Goal: Navigation & Orientation: Find specific page/section

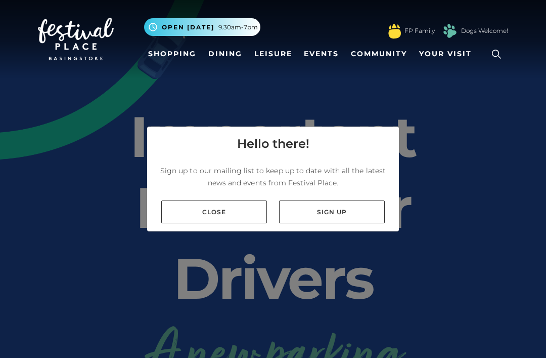
click at [234, 223] on link "Close" at bounding box center [214, 211] width 106 height 23
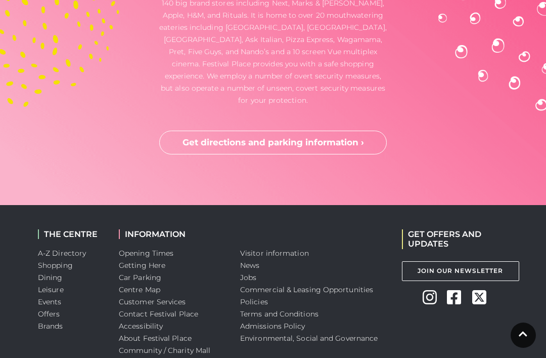
scroll to position [2934, 0]
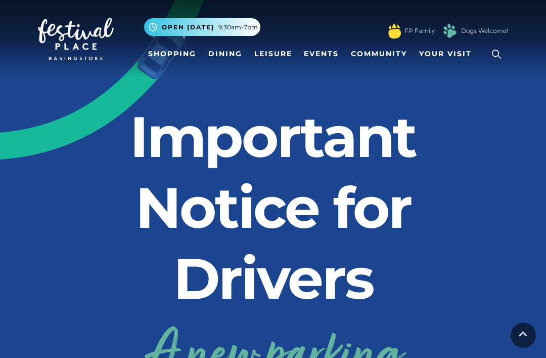
scroll to position [2966, 0]
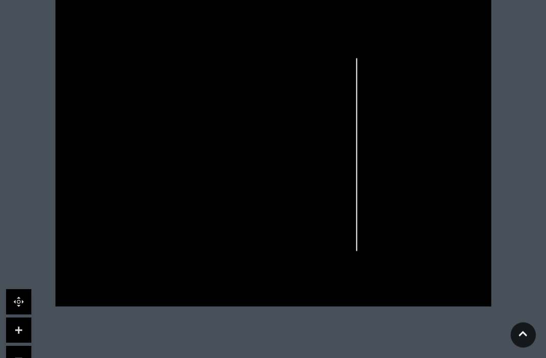
scroll to position [312, 0]
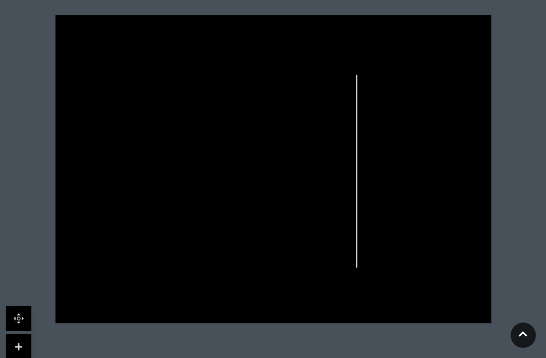
click at [291, 3] on div at bounding box center [273, 168] width 546 height 455
click at [276, 1] on div at bounding box center [273, 168] width 546 height 455
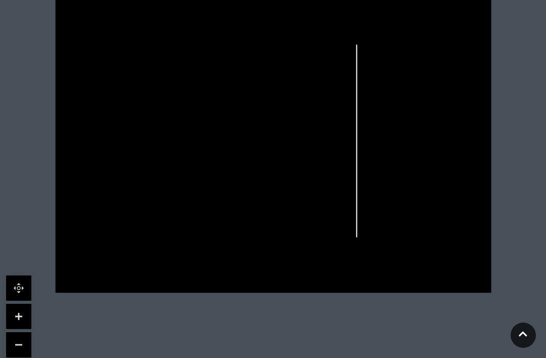
scroll to position [344, 0]
